Goal: Task Accomplishment & Management: Manage account settings

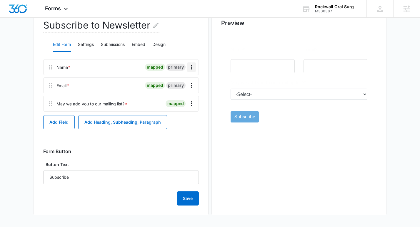
click at [194, 65] on icon "Overflow Menu" at bounding box center [191, 66] width 7 height 7
click at [186, 82] on button "Edit" at bounding box center [178, 83] width 33 height 9
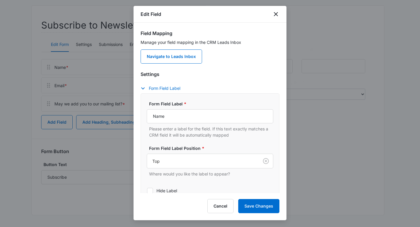
scroll to position [49, 0]
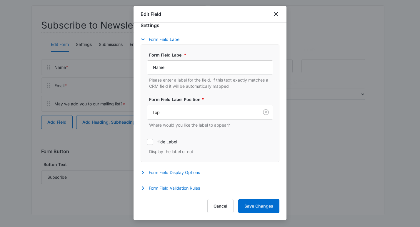
click at [170, 172] on button "Form Field Display Options" at bounding box center [172, 172] width 65 height 7
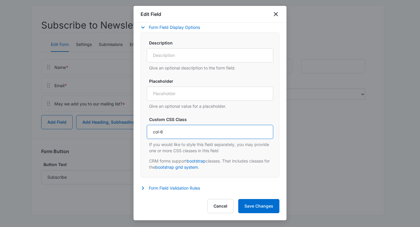
click at [169, 134] on input "col-6" at bounding box center [210, 132] width 126 height 14
type input "col-4"
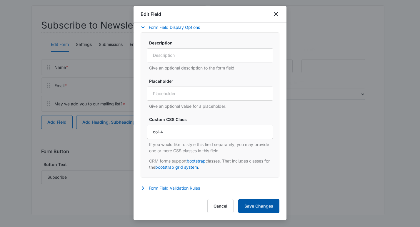
click at [250, 207] on button "Save Changes" at bounding box center [258, 206] width 41 height 14
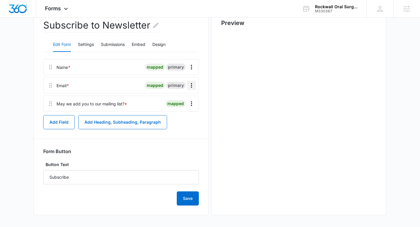
click at [189, 83] on icon "Overflow Menu" at bounding box center [191, 85] width 7 height 7
click at [186, 98] on button "Edit" at bounding box center [178, 101] width 33 height 9
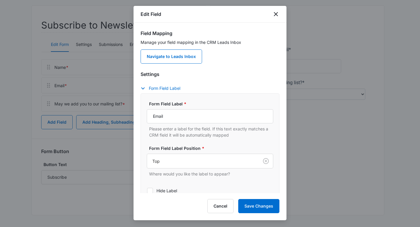
scroll to position [49, 0]
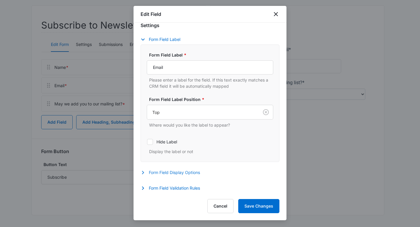
click at [199, 172] on button "Form Field Display Options" at bounding box center [172, 172] width 65 height 7
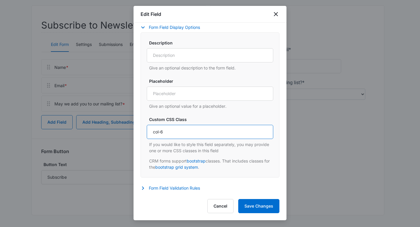
click at [192, 133] on input "col-6" at bounding box center [210, 132] width 126 height 14
type input "col-4"
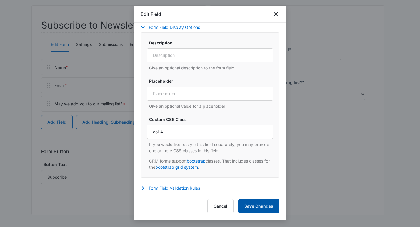
click at [257, 202] on button "Save Changes" at bounding box center [258, 206] width 41 height 14
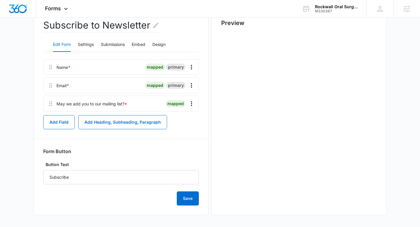
scroll to position [0, 0]
click at [189, 103] on icon "Overflow Menu" at bounding box center [191, 103] width 7 height 7
click at [180, 115] on div "Edit Delete" at bounding box center [179, 124] width 34 height 28
click at [190, 104] on icon "Overflow Menu" at bounding box center [191, 103] width 7 height 7
click at [175, 120] on div "Edit" at bounding box center [175, 120] width 12 height 4
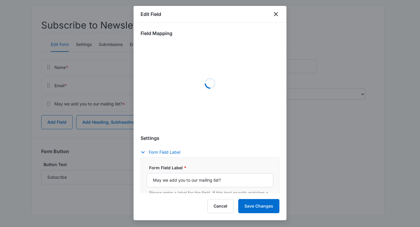
scroll to position [195, 0]
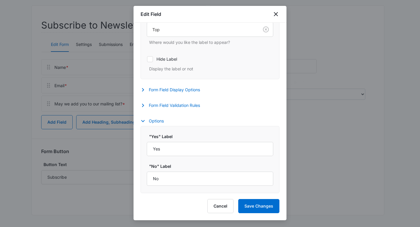
select select "333"
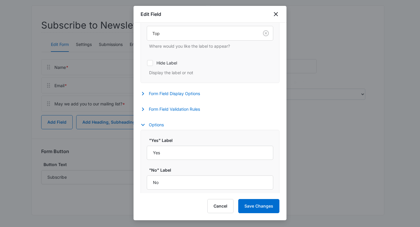
scroll to position [196, 0]
click at [184, 89] on button "Form Field Display Options" at bounding box center [172, 92] width 65 height 7
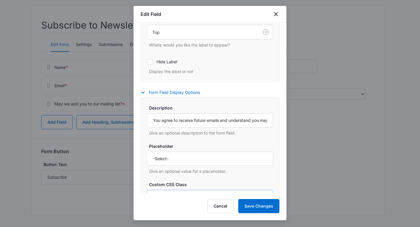
scroll to position [269, 0]
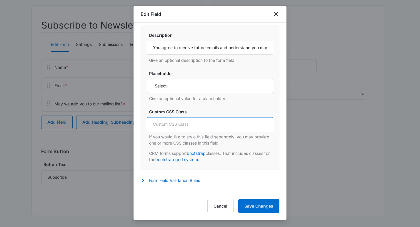
click at [185, 122] on input "Custom CSS Class" at bounding box center [210, 124] width 126 height 14
type input "col-4"
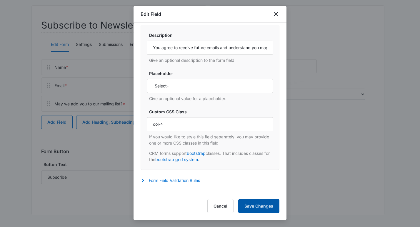
click at [264, 201] on button "Save Changes" at bounding box center [258, 206] width 41 height 14
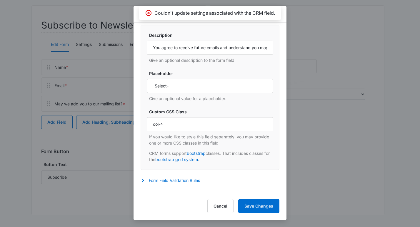
click at [180, 107] on div "Description You agree to receive future emails and understand you may opt-out a…" at bounding box center [210, 97] width 126 height 130
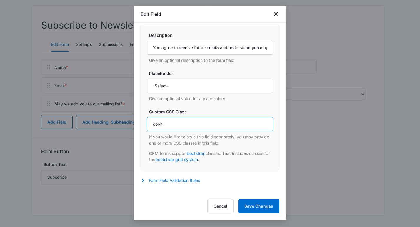
click at [181, 120] on input "col-4" at bounding box center [210, 124] width 126 height 14
click at [182, 125] on input "col-4" at bounding box center [210, 124] width 126 height 14
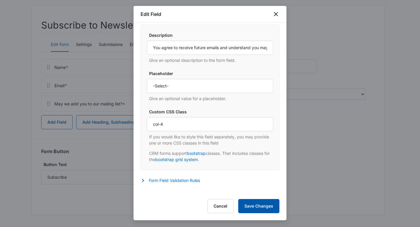
click at [248, 205] on button "Save Changes" at bounding box center [258, 206] width 41 height 14
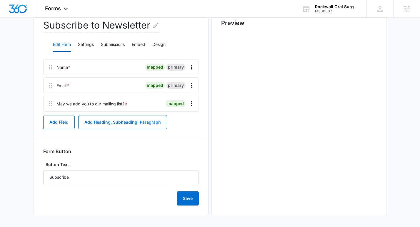
scroll to position [0, 0]
click at [160, 47] on button "Design" at bounding box center [158, 45] width 13 height 14
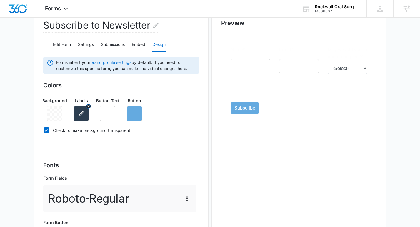
click at [83, 115] on icon "button" at bounding box center [81, 113] width 7 height 7
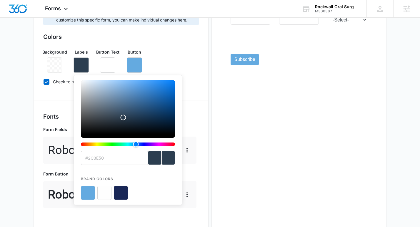
scroll to position [147, 0]
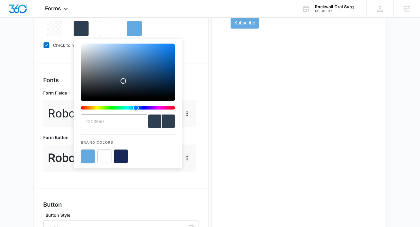
click at [105, 157] on button "color-picker-container" at bounding box center [104, 156] width 14 height 14
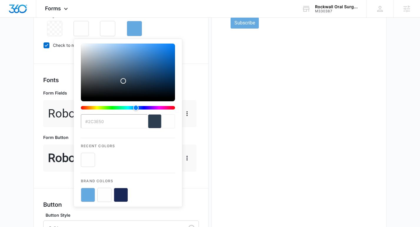
type input "#FEFEFE"
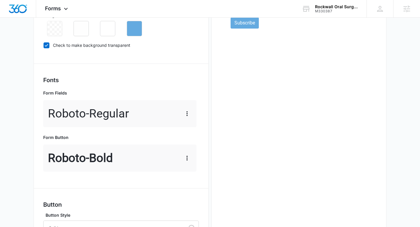
click at [20, 132] on main "Edit Form Subscribe to Newsletter Edit Form Settings Submissions Embed Design F…" at bounding box center [210, 119] width 420 height 458
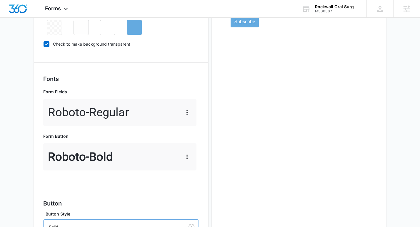
scroll to position [268, 0]
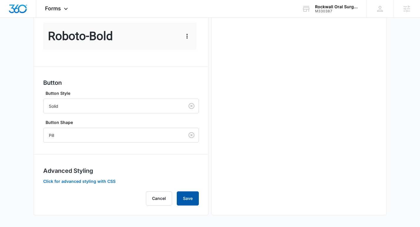
click at [183, 197] on button "Save" at bounding box center [188, 198] width 22 height 14
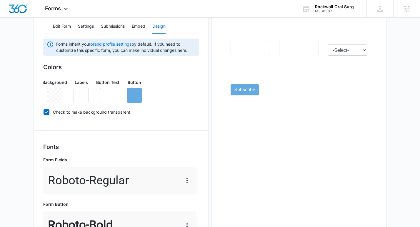
scroll to position [0, 0]
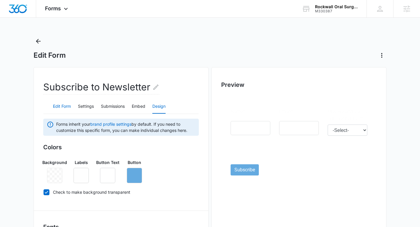
click at [63, 108] on button "Edit Form" at bounding box center [62, 106] width 18 height 14
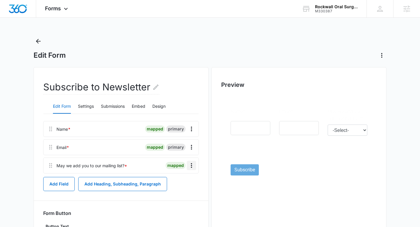
click at [190, 167] on icon "Overflow Menu" at bounding box center [191, 165] width 7 height 7
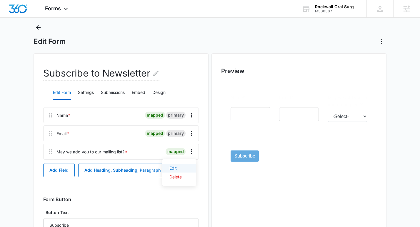
click at [178, 165] on button "Edit" at bounding box center [178, 167] width 33 height 9
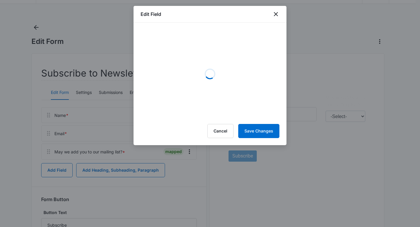
select select "333"
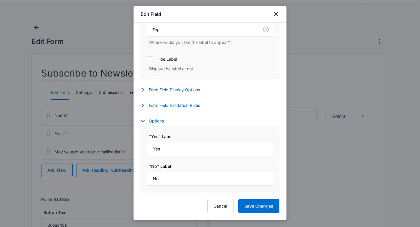
scroll to position [62, 0]
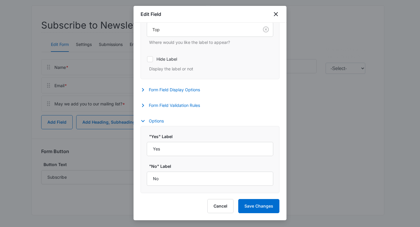
click at [176, 85] on div "Settings Form Field Label Form Field Label * May we add you to our mailing list…" at bounding box center [209, 24] width 139 height 171
click at [178, 91] on button "Form Field Display Options" at bounding box center [172, 89] width 65 height 7
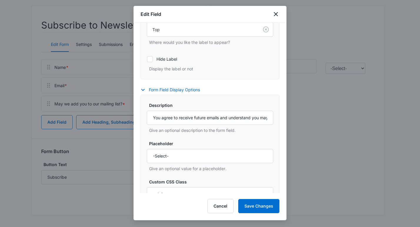
scroll to position [252, 0]
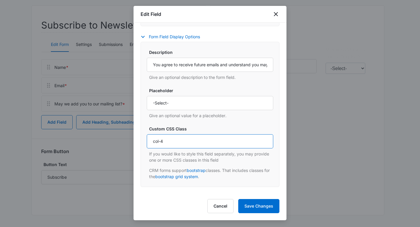
click at [162, 141] on input "col-4" at bounding box center [210, 141] width 126 height 14
type input "col-med-4"
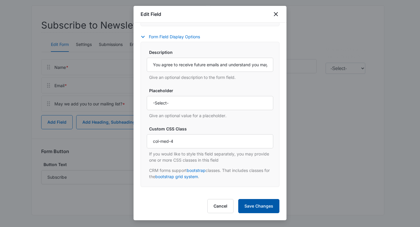
click at [269, 205] on button "Save Changes" at bounding box center [258, 206] width 41 height 14
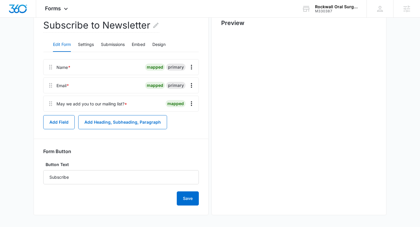
scroll to position [0, 0]
click at [191, 67] on icon "Overflow Menu" at bounding box center [191, 67] width 1 height 5
click at [180, 82] on div "Edit" at bounding box center [175, 83] width 12 height 4
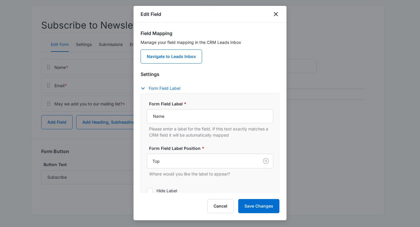
scroll to position [49, 0]
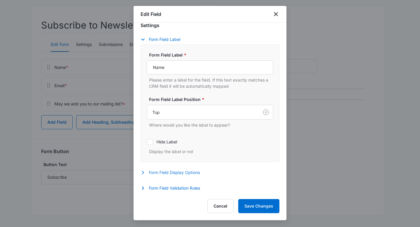
click at [183, 172] on button "Form Field Display Options" at bounding box center [172, 172] width 65 height 7
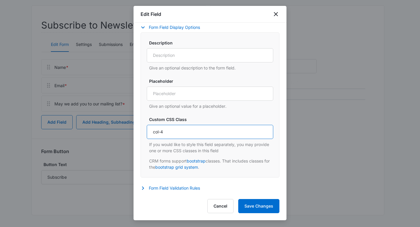
click at [198, 132] on input "col-4" at bounding box center [210, 132] width 126 height 14
type input "col-4 col-med-6"
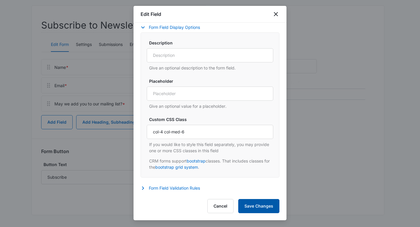
click at [275, 204] on button "Save Changes" at bounding box center [258, 206] width 41 height 14
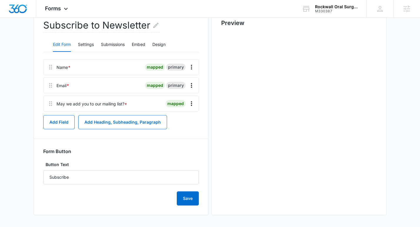
scroll to position [0, 0]
click at [192, 85] on icon "Overflow Menu" at bounding box center [191, 85] width 7 height 7
click at [183, 100] on button "Edit" at bounding box center [178, 101] width 33 height 9
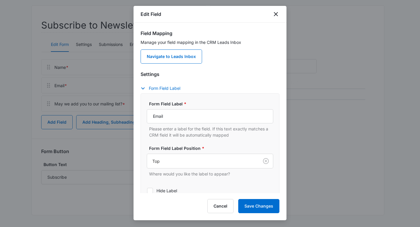
scroll to position [49, 0]
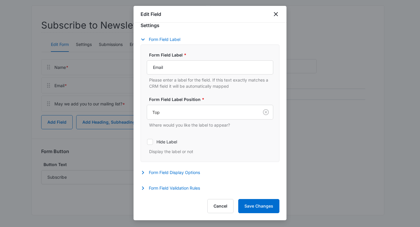
click at [171, 176] on div "Form Field Display Options Description Give an optional description to the form…" at bounding box center [209, 173] width 139 height 9
click at [171, 174] on button "Form Field Display Options" at bounding box center [172, 172] width 65 height 7
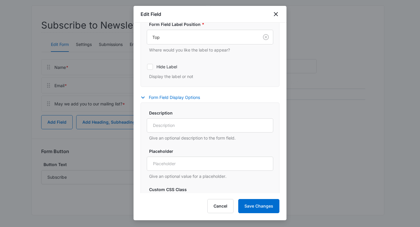
scroll to position [194, 0]
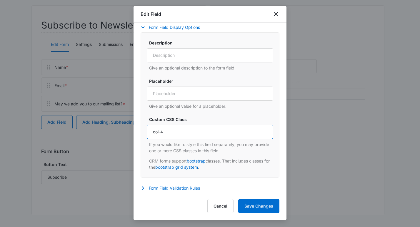
click at [173, 134] on input "col-4" at bounding box center [210, 132] width 126 height 14
type input "col-4 col-sm-6"
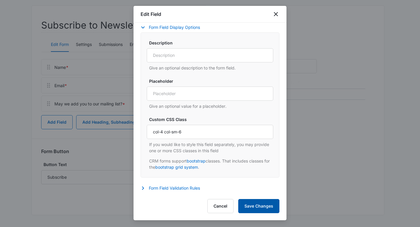
click at [261, 207] on button "Save Changes" at bounding box center [258, 206] width 41 height 14
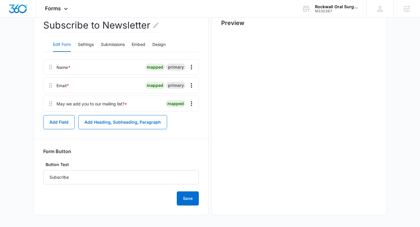
scroll to position [0, 0]
click at [192, 85] on icon "Overflow Menu" at bounding box center [191, 85] width 7 height 7
click at [182, 100] on div "Edit" at bounding box center [175, 102] width 12 height 4
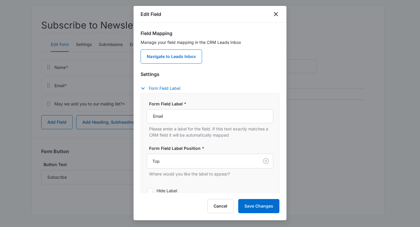
scroll to position [49, 0]
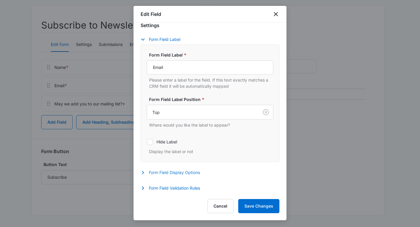
click at [172, 175] on div "Form Field Display Options Description Give an optional description to the form…" at bounding box center [209, 173] width 139 height 9
click at [176, 172] on button "Form Field Display Options" at bounding box center [172, 172] width 65 height 7
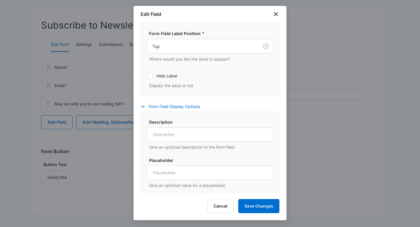
scroll to position [187, 0]
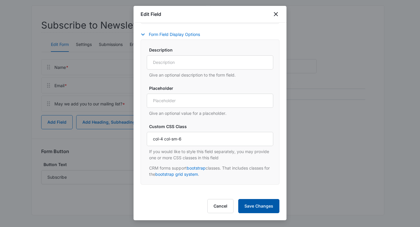
click at [259, 204] on button "Save Changes" at bounding box center [258, 206] width 41 height 14
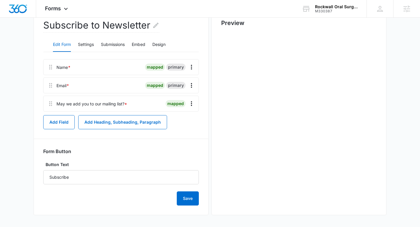
scroll to position [0, 0]
click at [191, 103] on icon "Overflow Menu" at bounding box center [191, 103] width 1 height 5
click at [182, 118] on button "Edit" at bounding box center [178, 119] width 33 height 9
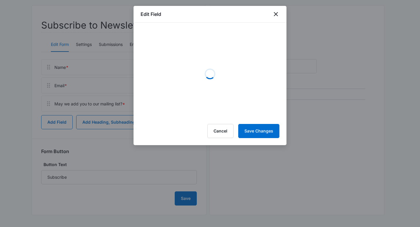
select select "333"
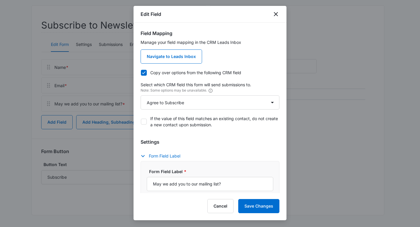
scroll to position [199, 0]
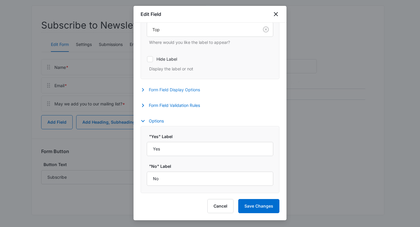
click at [175, 90] on button "Form Field Display Options" at bounding box center [172, 89] width 65 height 7
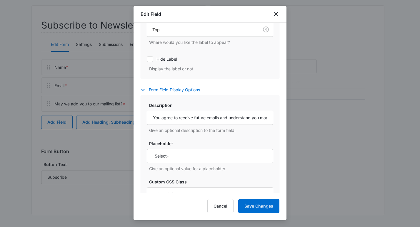
scroll to position [344, 0]
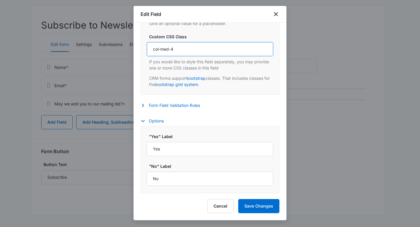
click at [198, 50] on input "col-med-4" at bounding box center [210, 49] width 126 height 14
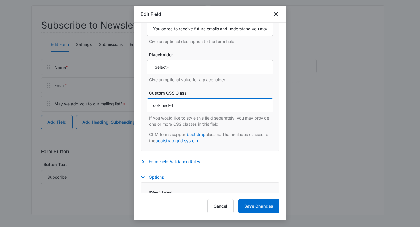
click at [165, 107] on input "col-med-4" at bounding box center [210, 105] width 126 height 14
click at [166, 105] on input "col-med-4" at bounding box center [210, 105] width 126 height 14
type input "col-md-4"
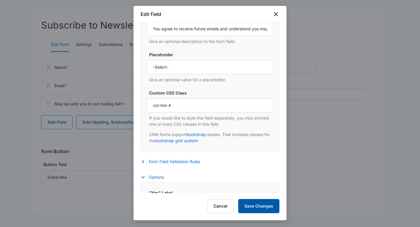
click at [261, 204] on button "Save Changes" at bounding box center [258, 206] width 41 height 14
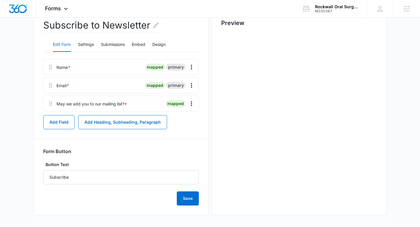
scroll to position [0, 0]
click at [190, 86] on icon "Overflow Menu" at bounding box center [191, 85] width 7 height 7
click at [188, 100] on button "Edit" at bounding box center [178, 101] width 33 height 9
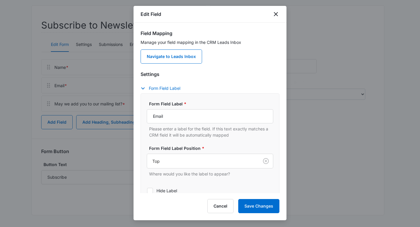
scroll to position [49, 0]
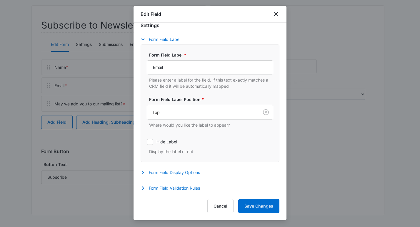
click at [180, 173] on button "Form Field Display Options" at bounding box center [172, 172] width 65 height 7
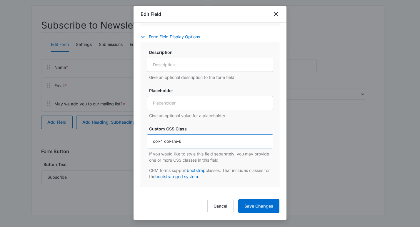
click at [172, 139] on input "col-4 col-sm-6" at bounding box center [210, 141] width 126 height 14
paste input "md-4"
type input "col-md-4"
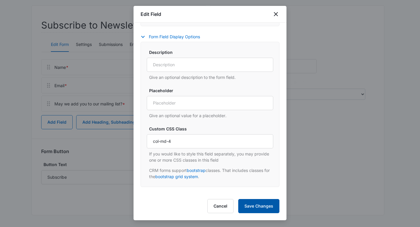
click at [252, 202] on button "Save Changes" at bounding box center [258, 206] width 41 height 14
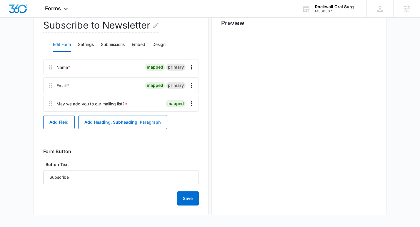
scroll to position [0, 0]
click at [191, 67] on icon "Overflow Menu" at bounding box center [191, 66] width 7 height 7
click at [189, 84] on button "Edit" at bounding box center [178, 83] width 33 height 9
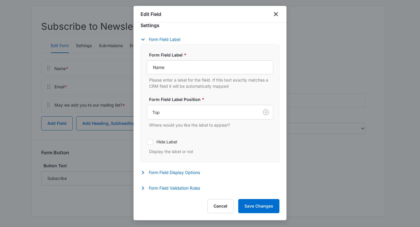
scroll to position [62, 0]
click at [188, 171] on button "Form Field Display Options" at bounding box center [172, 172] width 65 height 7
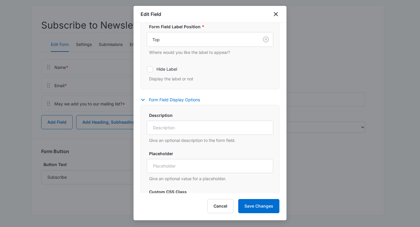
scroll to position [193, 0]
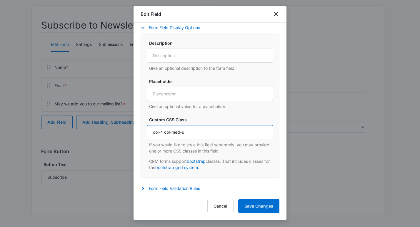
click at [189, 129] on input "col-4 col-med-6" at bounding box center [210, 132] width 126 height 14
paste input "md-4"
type input "col-md-4"
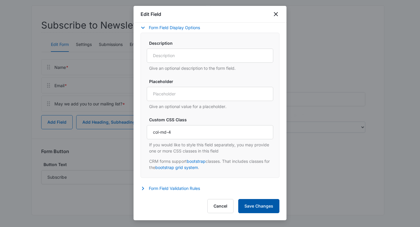
click at [249, 207] on button "Save Changes" at bounding box center [258, 206] width 41 height 14
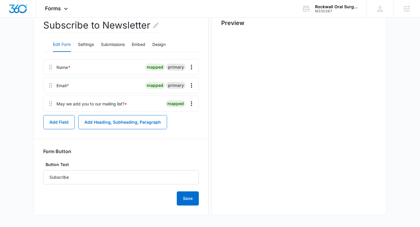
scroll to position [0, 0]
click at [165, 45] on button "Design" at bounding box center [158, 45] width 13 height 14
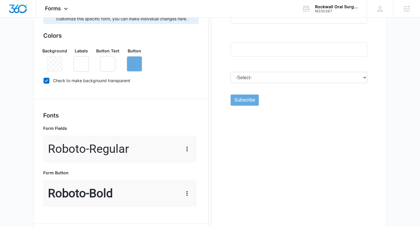
scroll to position [268, 0]
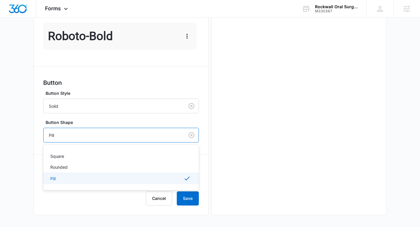
click at [110, 138] on div at bounding box center [113, 134] width 128 height 7
click at [75, 166] on div "Rounded" at bounding box center [120, 167] width 140 height 6
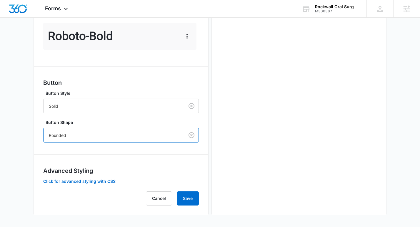
click at [79, 141] on div "Rounded" at bounding box center [113, 134] width 141 height 13
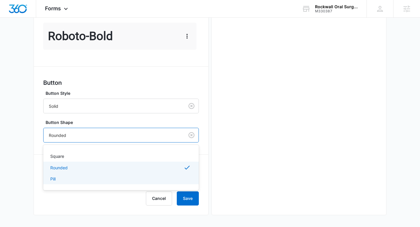
click at [70, 174] on div "Pill" at bounding box center [120, 178] width 155 height 11
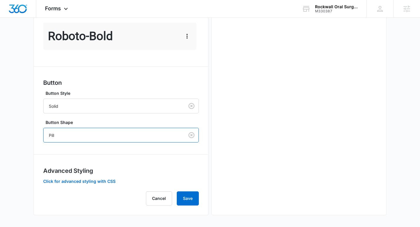
click at [192, 195] on button "Save" at bounding box center [188, 198] width 22 height 14
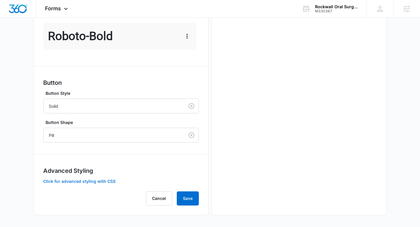
click at [98, 180] on button "Click for advanced styling with CSS" at bounding box center [79, 181] width 72 height 4
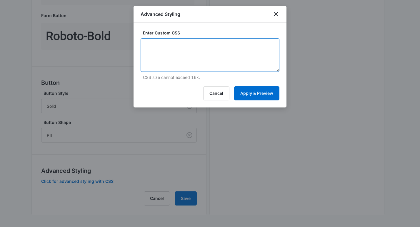
click at [179, 46] on textarea at bounding box center [209, 54] width 139 height 33
paste textarea "/* Button Styles - modifies the look of the submit button */"
click at [172, 60] on textarea "/* Button Styles - modifies the look of the submit button */" at bounding box center [209, 54] width 139 height 33
paste textarea "border-radius: 0px;"
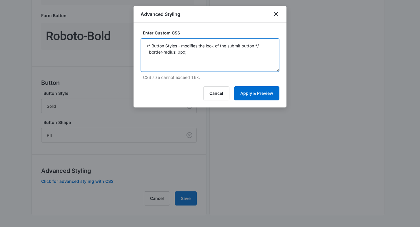
click at [223, 55] on textarea "/* Button Styles - modifies the look of the submit button */ border-radius: 0px;" at bounding box center [209, 54] width 139 height 33
paste textarea "}"
click at [179, 51] on textarea "/* Button Styles - modifies the look of the submit button */ border-radius: 0px…" at bounding box center [209, 54] width 139 height 33
type textarea "/* Button Styles - modifies the look of the submit button */ border-radius: 50p…"
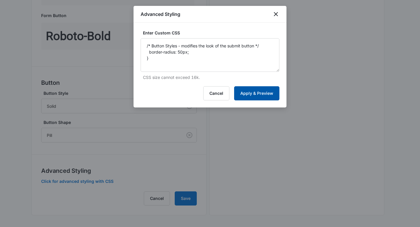
click at [249, 90] on button "Apply & Preview" at bounding box center [256, 93] width 45 height 14
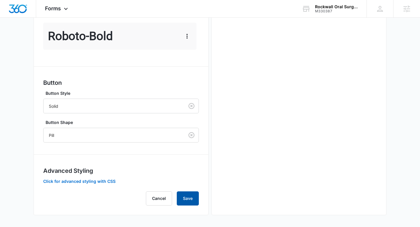
click at [193, 194] on button "Save" at bounding box center [188, 198] width 22 height 14
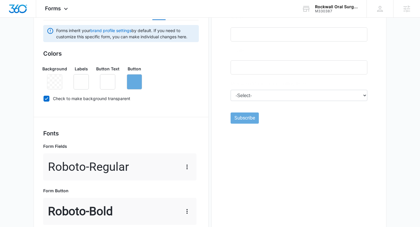
scroll to position [92, 0]
